Goal: Task Accomplishment & Management: Complete application form

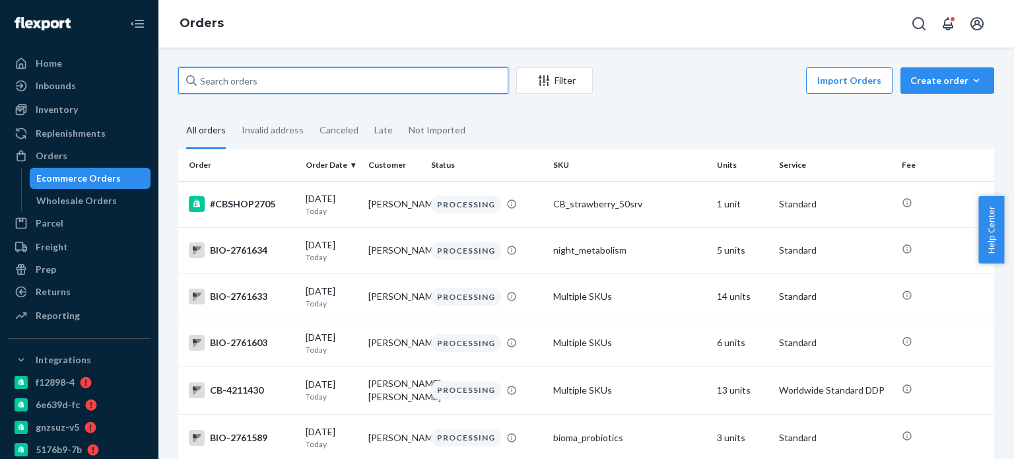
click at [358, 69] on input "text" at bounding box center [343, 80] width 330 height 26
paste input "[EMAIL_ADDRESS][DOMAIN_NAME]"
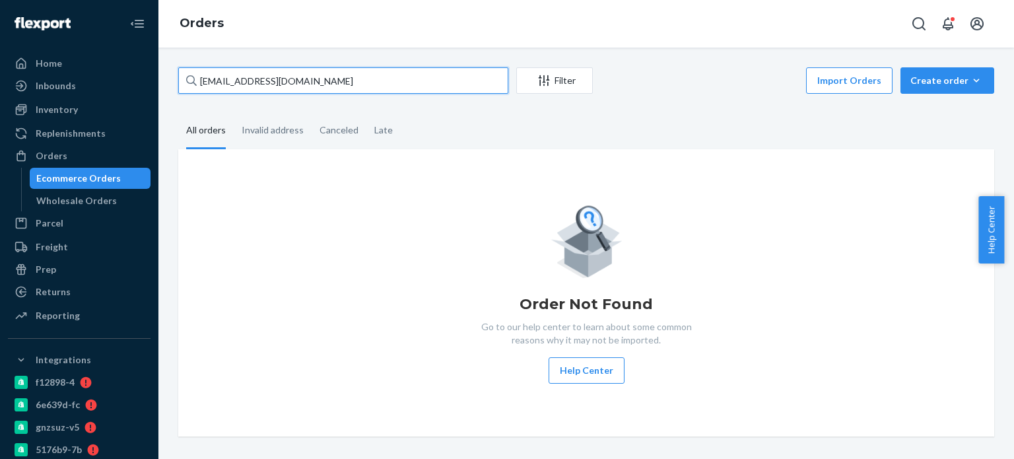
click at [249, 81] on input "[EMAIL_ADDRESS][DOMAIN_NAME]" at bounding box center [343, 80] width 330 height 26
paste input "[PERSON_NAME]"
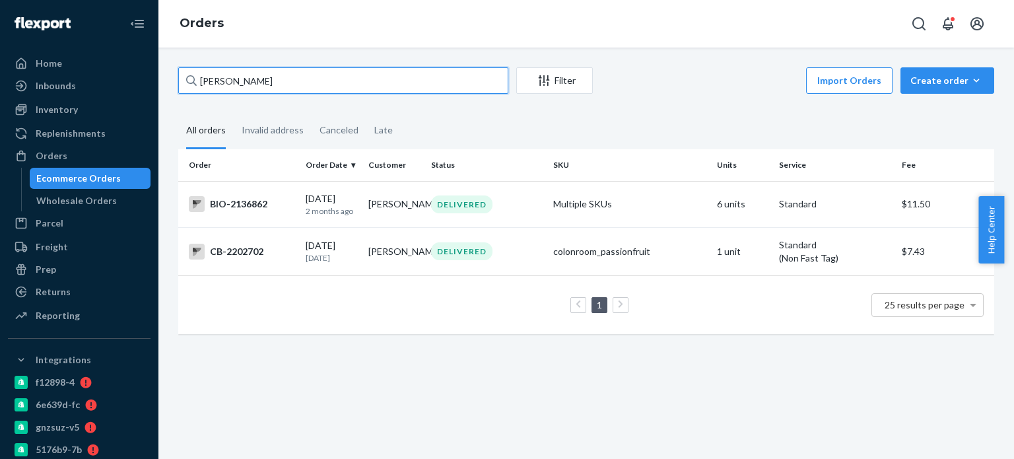
type input "[PERSON_NAME]"
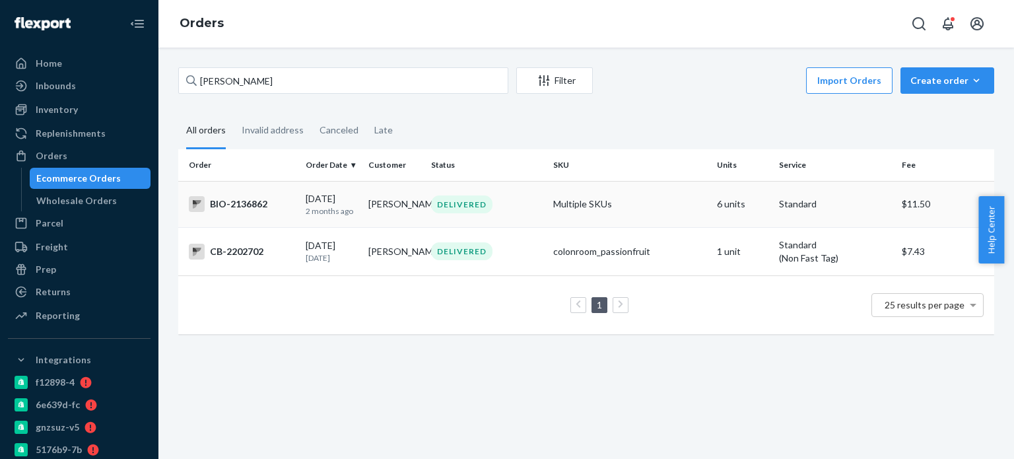
click at [235, 201] on div "BIO-2136862" at bounding box center [242, 204] width 106 height 16
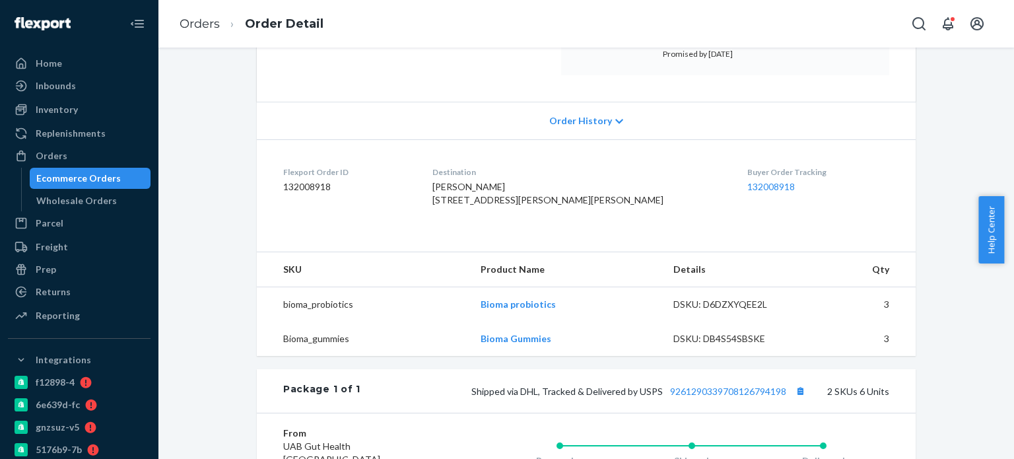
scroll to position [330, 0]
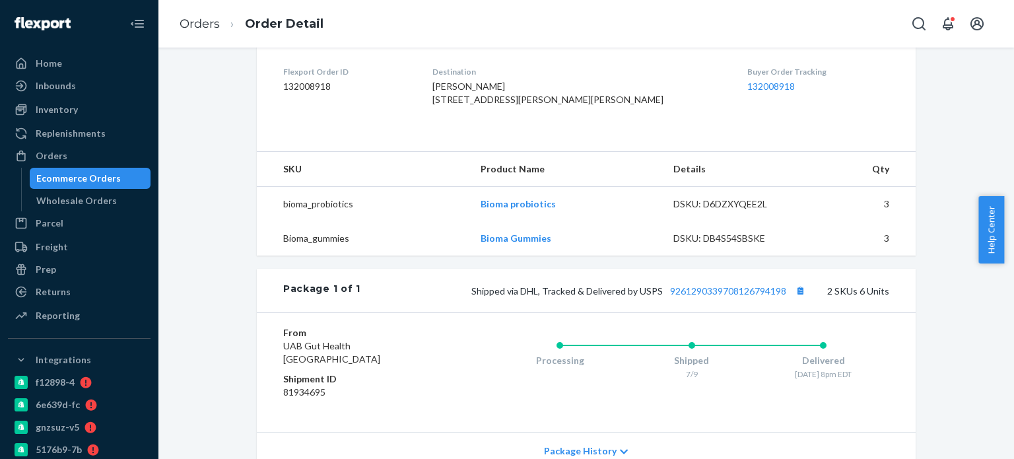
click at [729, 305] on div "Package 1 of 1 Shipped via DHL, Tracked & Delivered by USPS 9261290339708126794…" at bounding box center [586, 291] width 659 height 44
click at [731, 296] on link "9261290339708126794198" at bounding box center [728, 290] width 116 height 11
click at [216, 30] on link "Orders" at bounding box center [200, 23] width 40 height 15
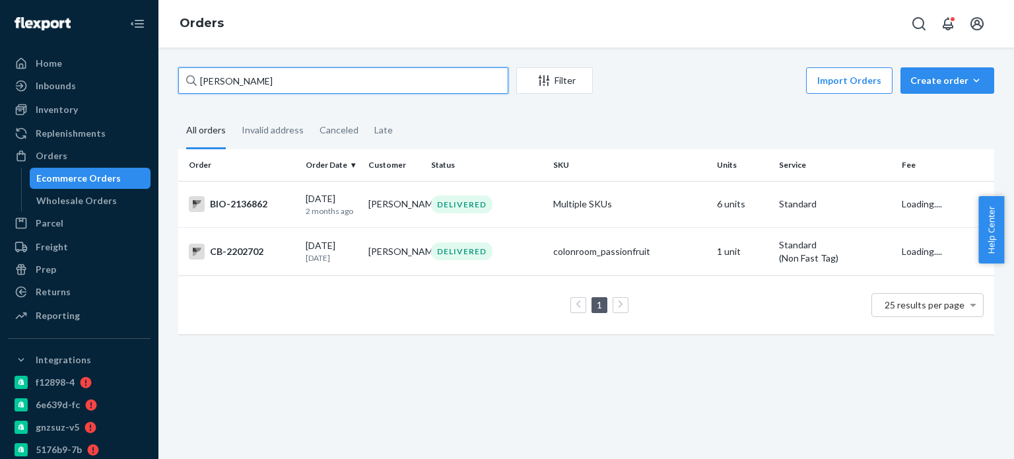
click at [219, 75] on input "[PERSON_NAME]" at bounding box center [343, 80] width 330 height 26
paste input "Hajar Northern"
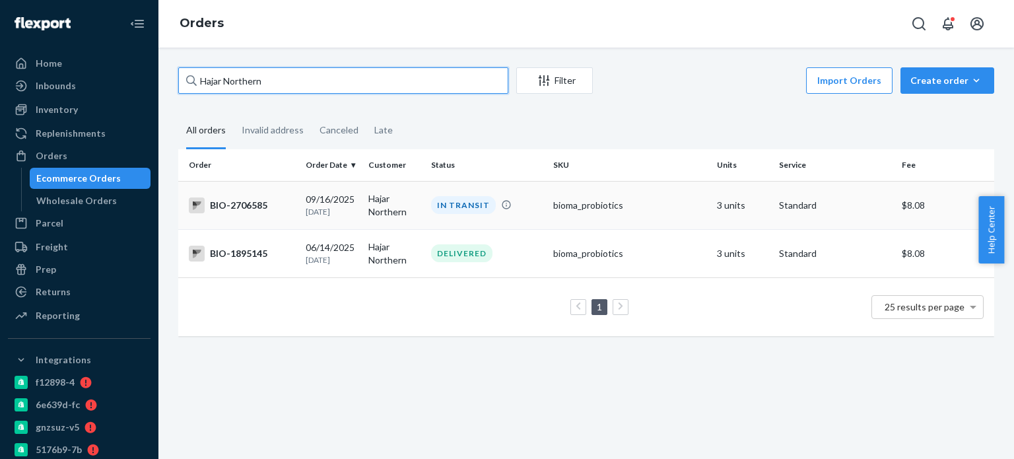
type input "Hajar Northern"
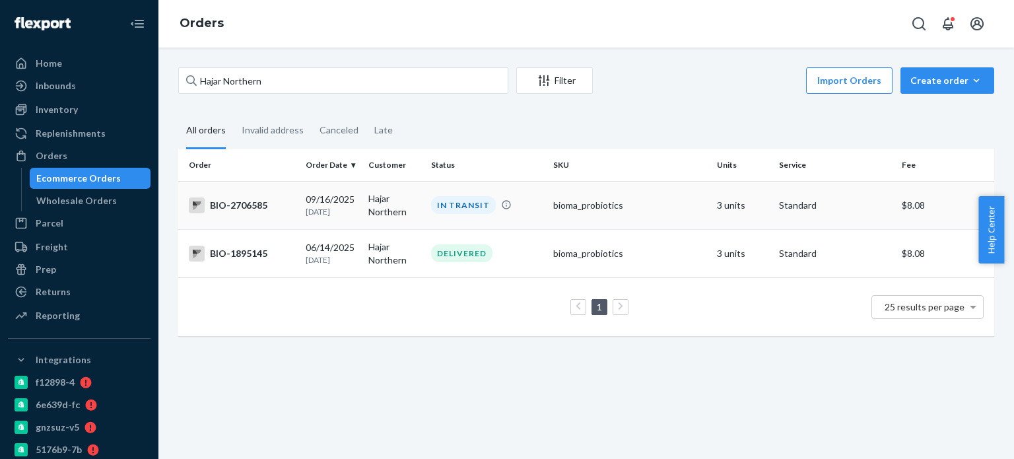
click at [249, 205] on div "BIO-2706585" at bounding box center [242, 205] width 106 height 16
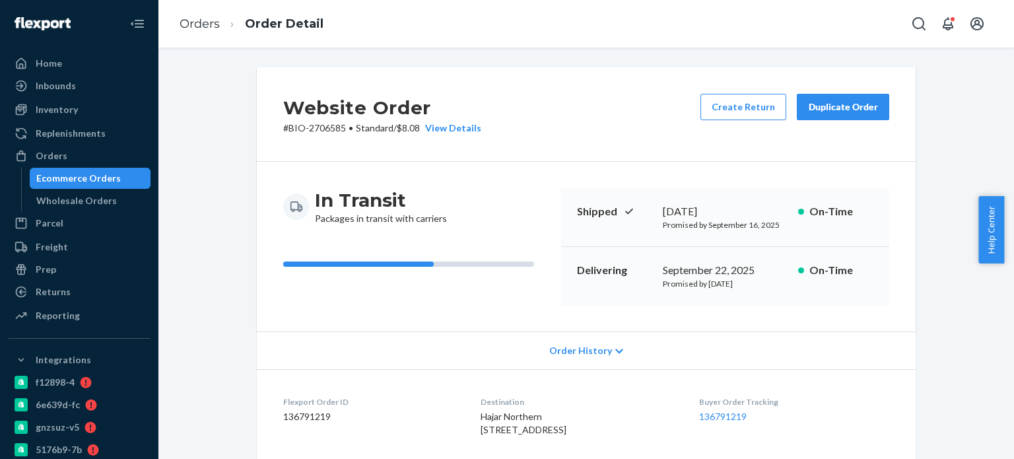
click at [554, 347] on span "Order History" at bounding box center [580, 350] width 63 height 13
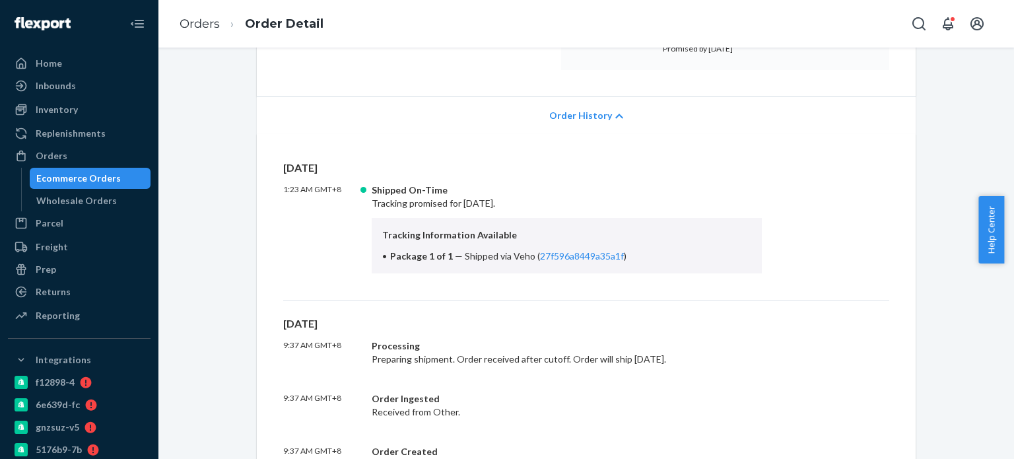
scroll to position [264, 0]
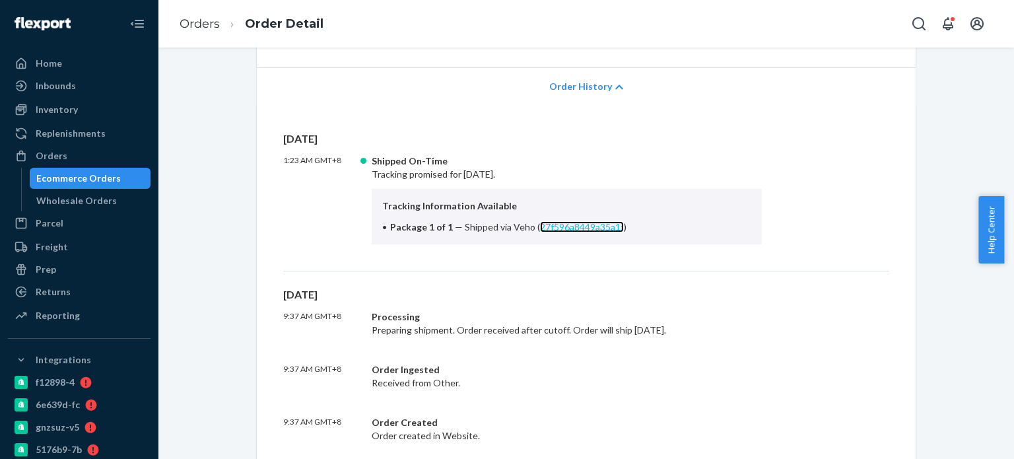
click at [583, 224] on link "27f596a8449a35a1f" at bounding box center [582, 226] width 84 height 11
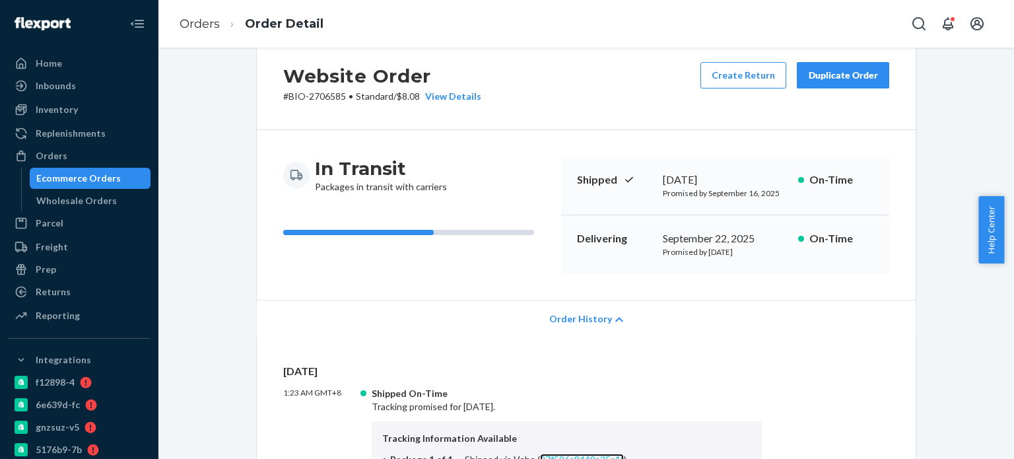
scroll to position [0, 0]
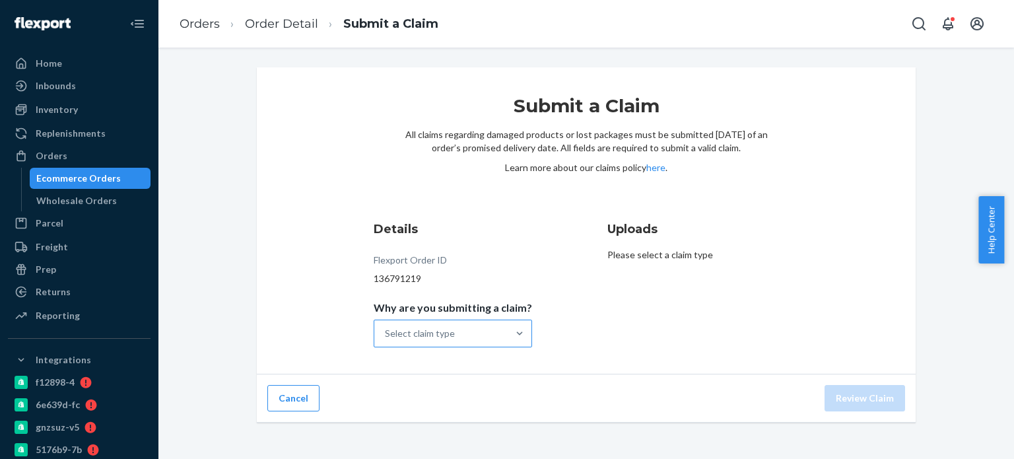
click at [483, 331] on div "Select claim type" at bounding box center [440, 333] width 133 height 26
click at [386, 331] on input "Why are you submitting a claim? Select claim type" at bounding box center [385, 333] width 1 height 13
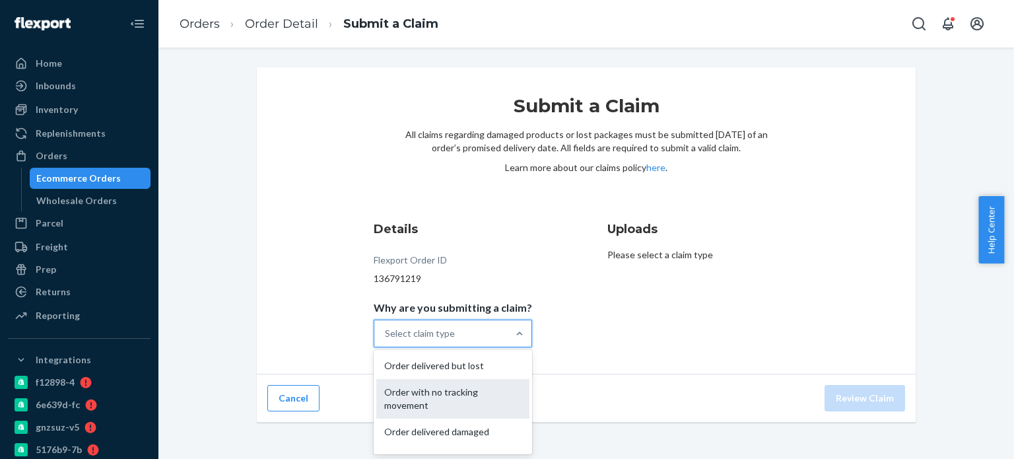
click at [478, 399] on div "Order with no tracking movement" at bounding box center [452, 399] width 153 height 40
click at [386, 340] on input "Why are you submitting a claim? option Order with no tracking movement focused,…" at bounding box center [385, 333] width 1 height 13
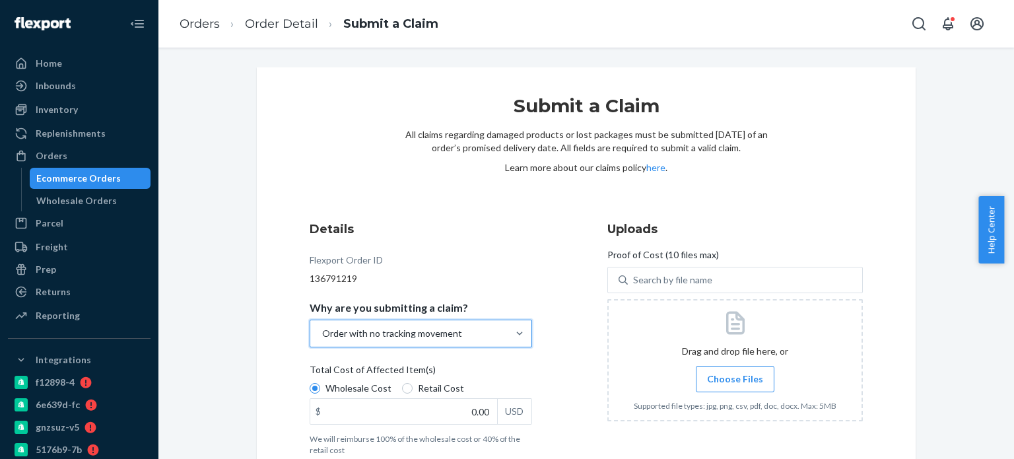
scroll to position [71, 0]
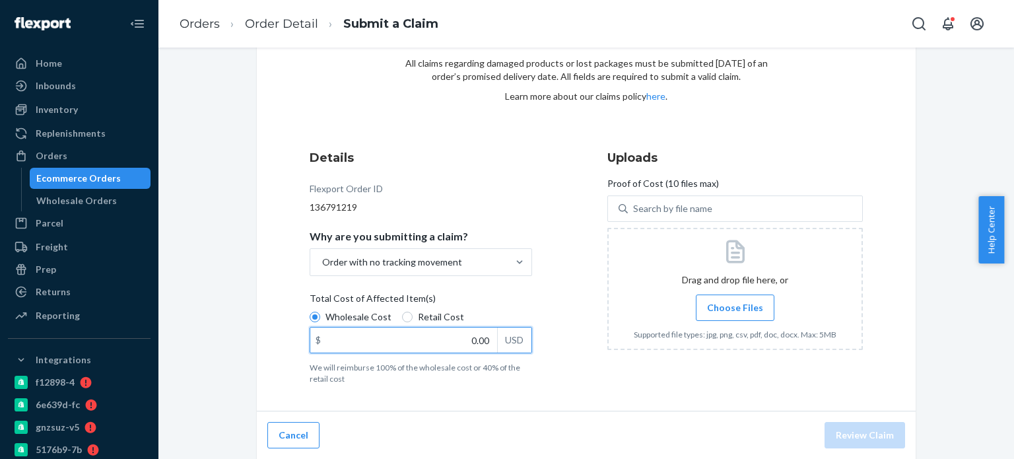
drag, startPoint x: 444, startPoint y: 342, endPoint x: 488, endPoint y: 343, distance: 43.6
click at [488, 343] on input "0.00" at bounding box center [403, 339] width 187 height 25
type input "46.24"
click at [713, 302] on span "Choose Files" at bounding box center [735, 307] width 56 height 13
click at [735, 302] on input "Choose Files" at bounding box center [735, 307] width 1 height 15
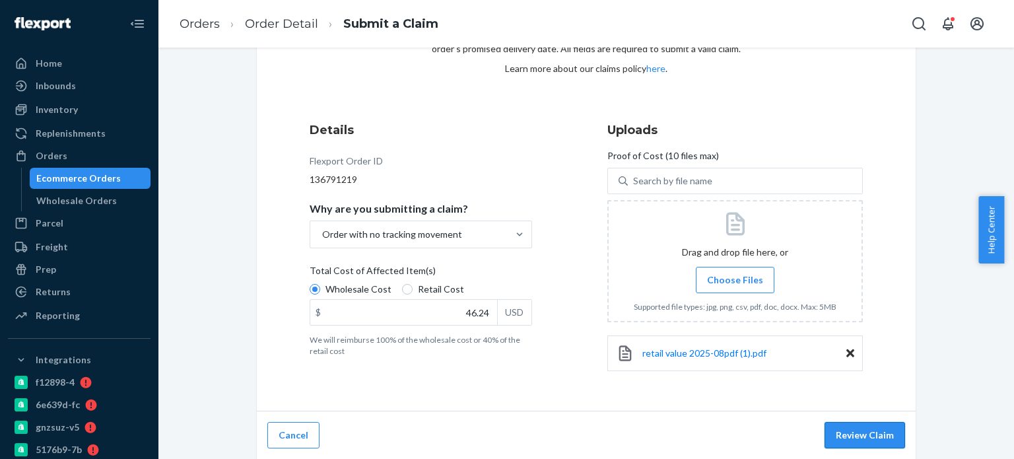
click at [851, 446] on button "Review Claim" at bounding box center [864, 435] width 81 height 26
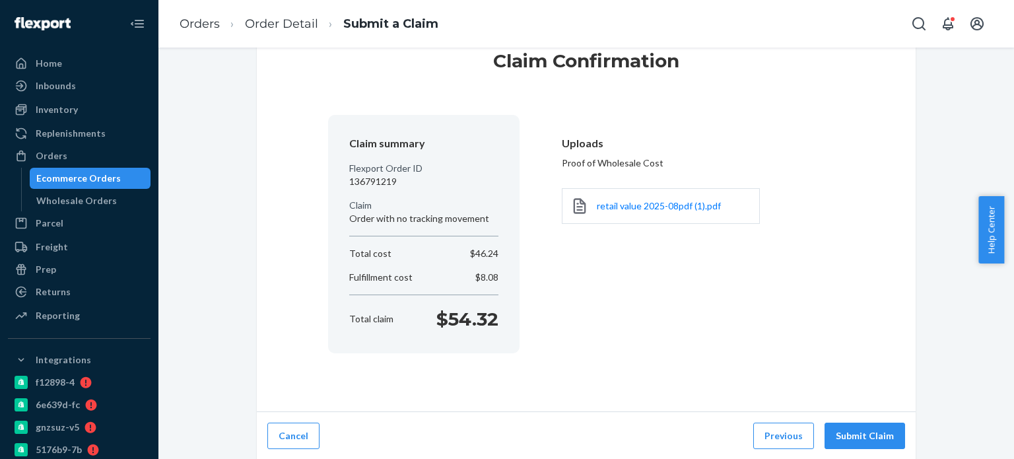
click at [681, 340] on div "Claim summary Flexport Order ID 136791219 Claim Order with no tracking movement…" at bounding box center [586, 234] width 516 height 238
click at [855, 445] on button "Submit Claim" at bounding box center [864, 435] width 81 height 26
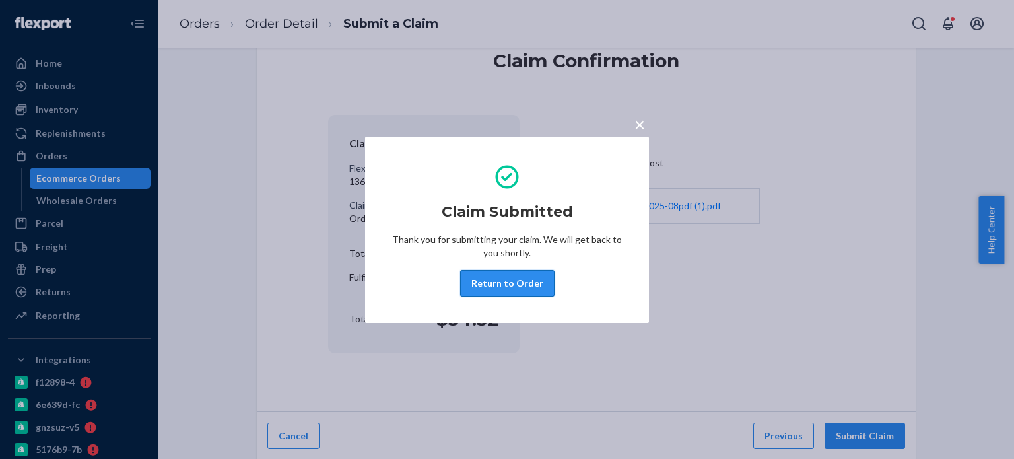
click at [512, 286] on button "Return to Order" at bounding box center [507, 283] width 94 height 26
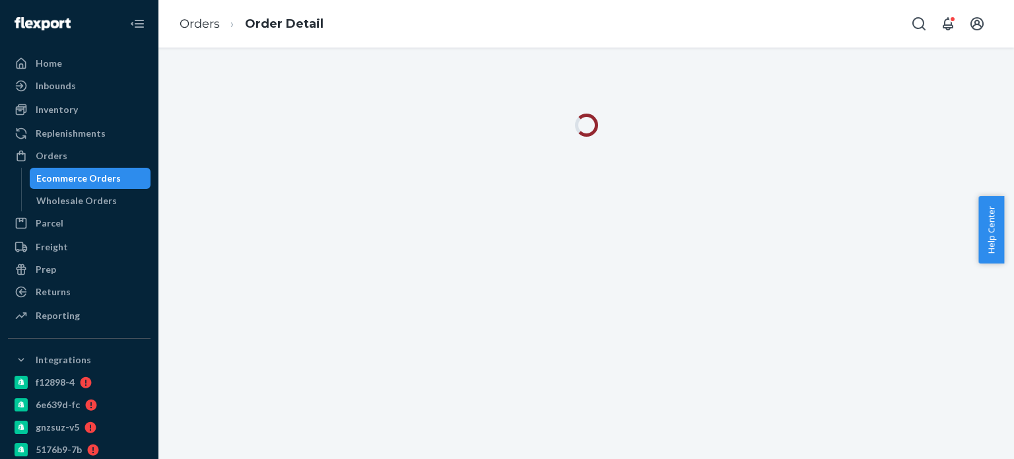
click at [197, 32] on li "Orders" at bounding box center [200, 24] width 40 height 17
click at [198, 22] on link "Orders" at bounding box center [200, 23] width 40 height 15
